Goal: Find specific page/section: Find specific page/section

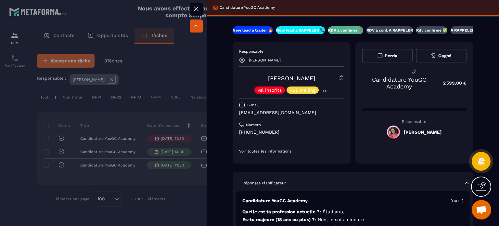
click at [188, 187] on div at bounding box center [249, 113] width 499 height 226
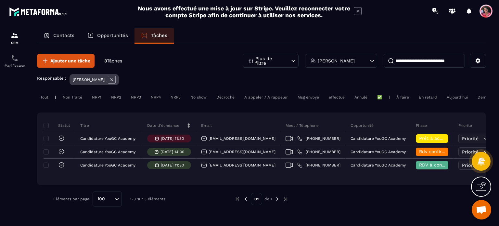
drag, startPoint x: 54, startPoint y: 36, endPoint x: 51, endPoint y: 40, distance: 4.8
click at [54, 37] on p "Contacts" at bounding box center [63, 35] width 21 height 6
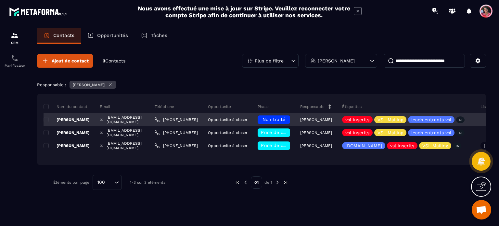
click at [150, 117] on div "[EMAIL_ADDRESS][DOMAIN_NAME]" at bounding box center [122, 119] width 55 height 13
click at [79, 119] on p "[PERSON_NAME]" at bounding box center [67, 119] width 46 height 5
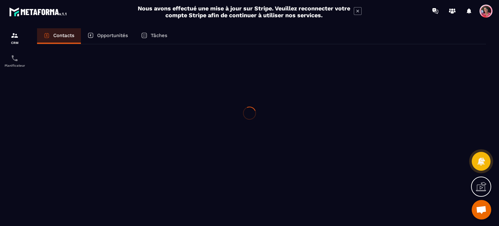
click at [79, 119] on div at bounding box center [249, 113] width 499 height 226
